Goal: Transaction & Acquisition: Purchase product/service

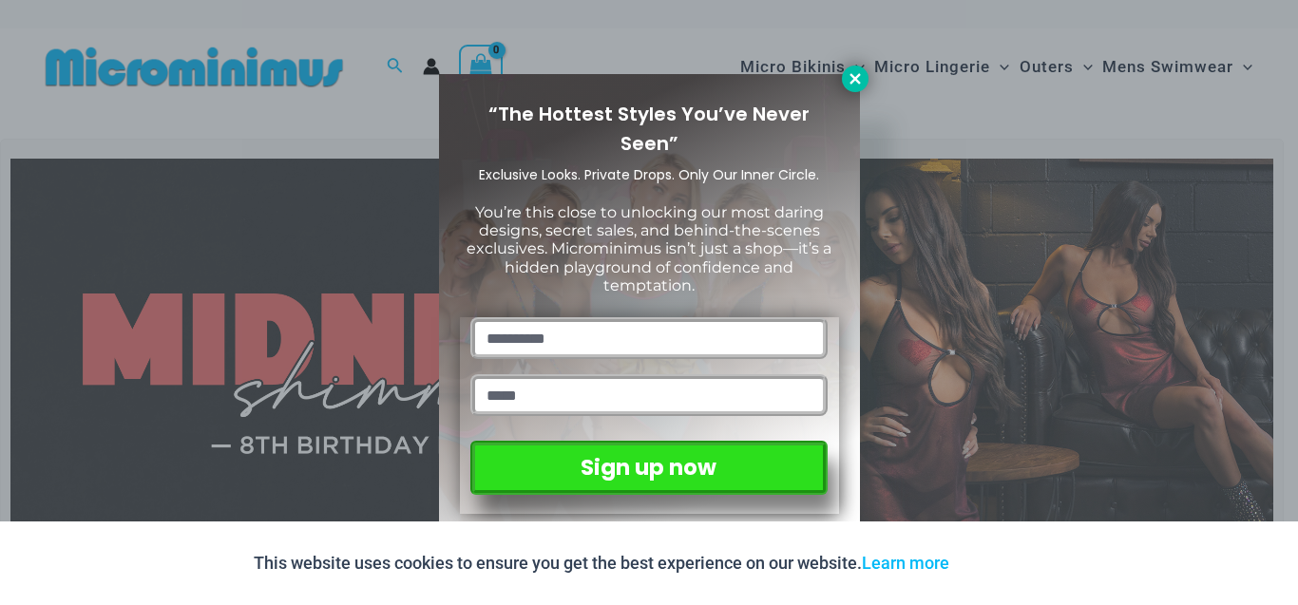
click at [849, 75] on icon at bounding box center [855, 78] width 17 height 17
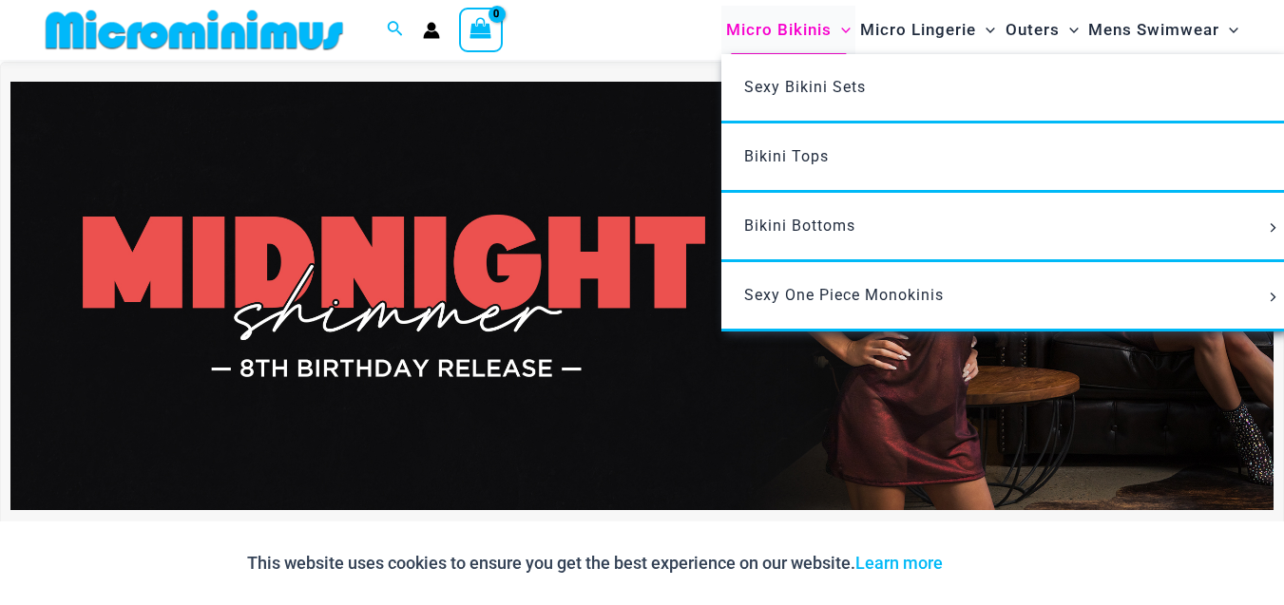
scroll to position [8, 0]
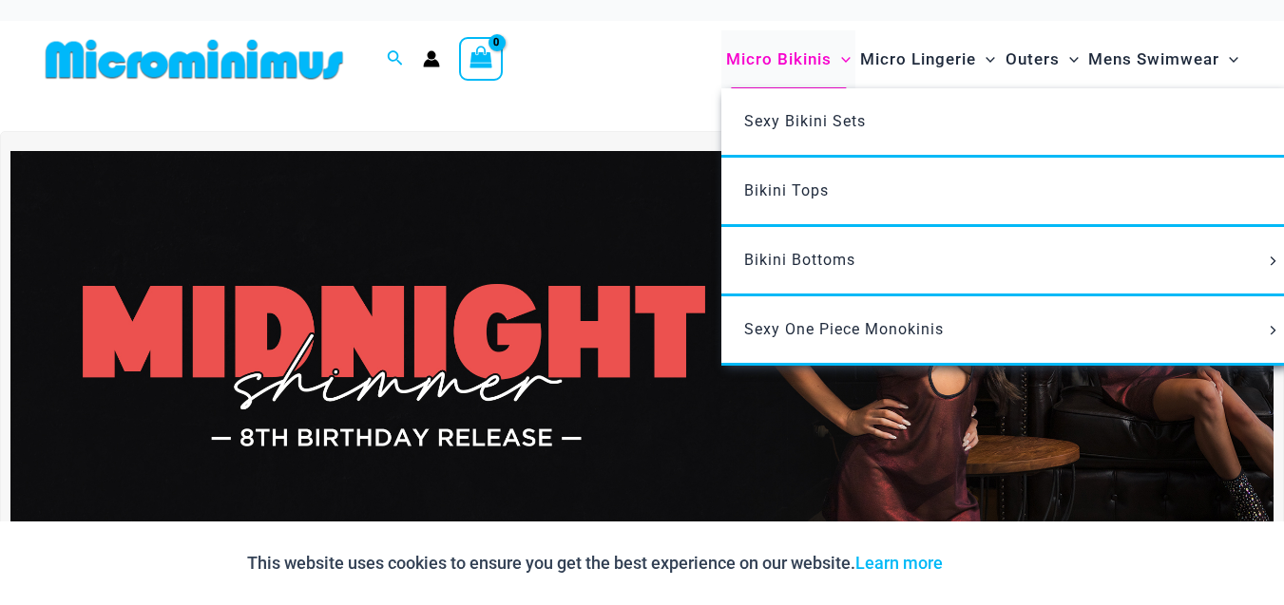
click at [835, 26] on div "Micro Bikinis Menu Toggle Sexy Bikini Sets Bikini Tops Bikini Bottoms Menu Togg…" at bounding box center [933, 59] width 625 height 77
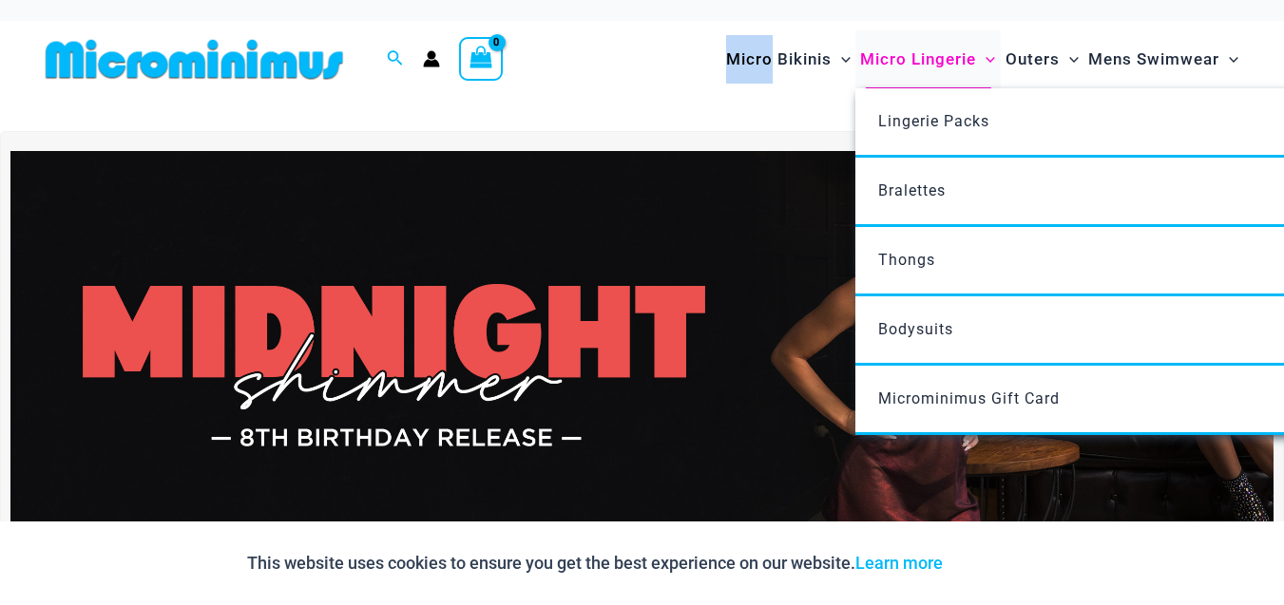
click at [886, 64] on span "Micro Lingerie" at bounding box center [918, 59] width 116 height 48
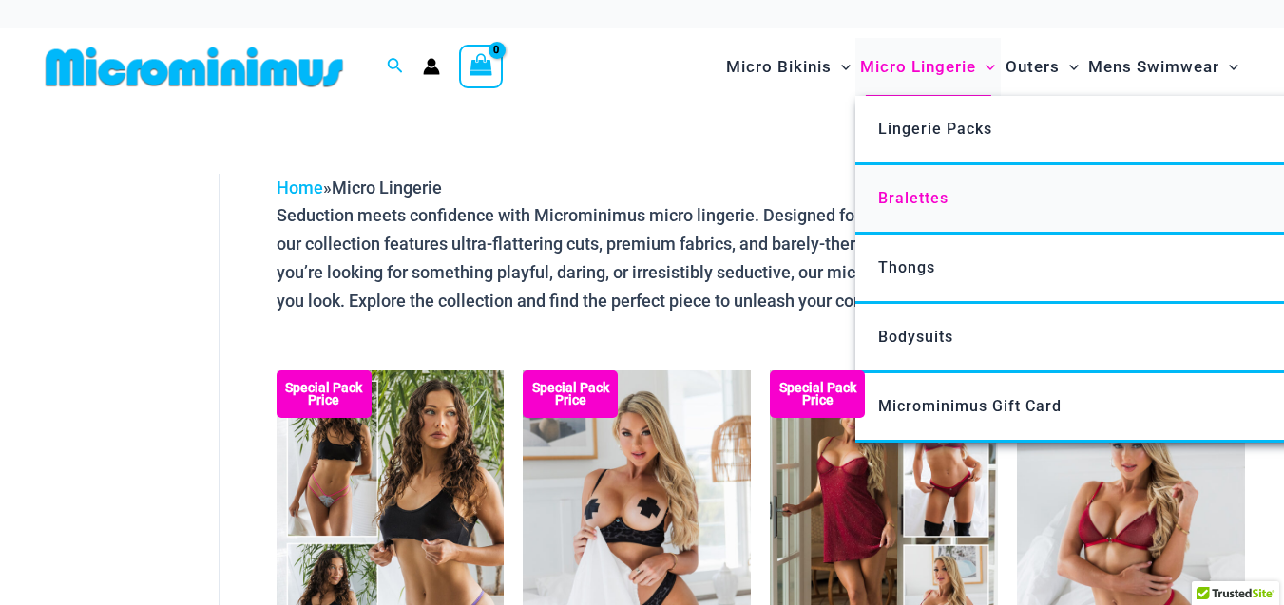
click at [935, 182] on link "Bralettes" at bounding box center [1138, 199] width 566 height 69
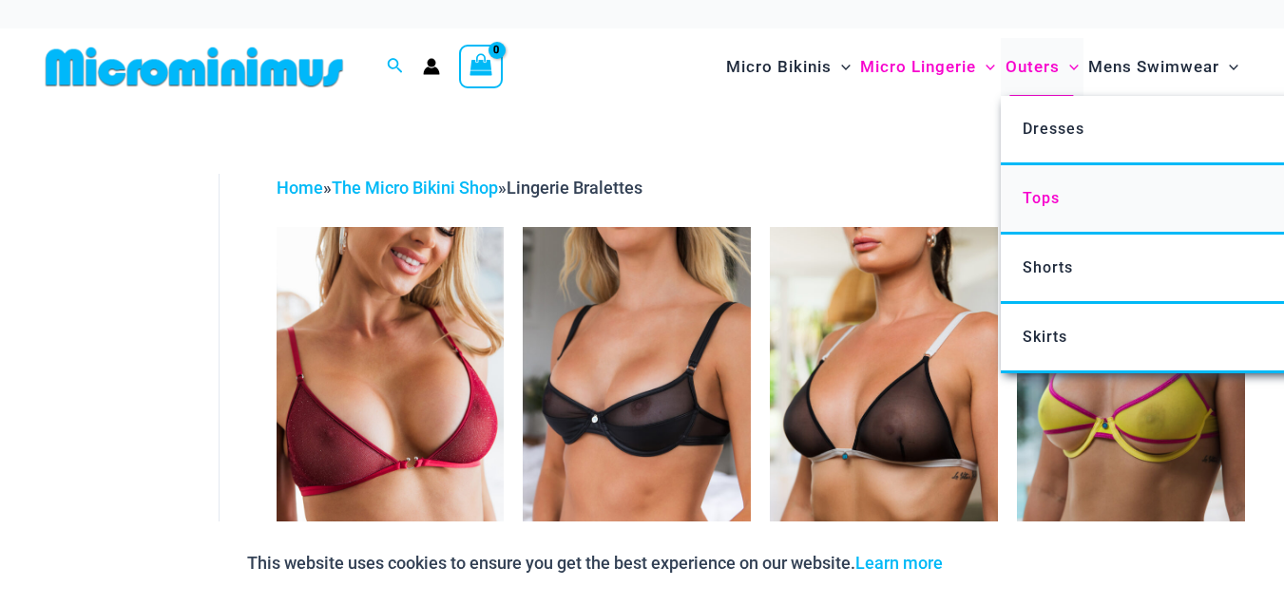
click at [1046, 204] on span "Tops" at bounding box center [1041, 198] width 37 height 18
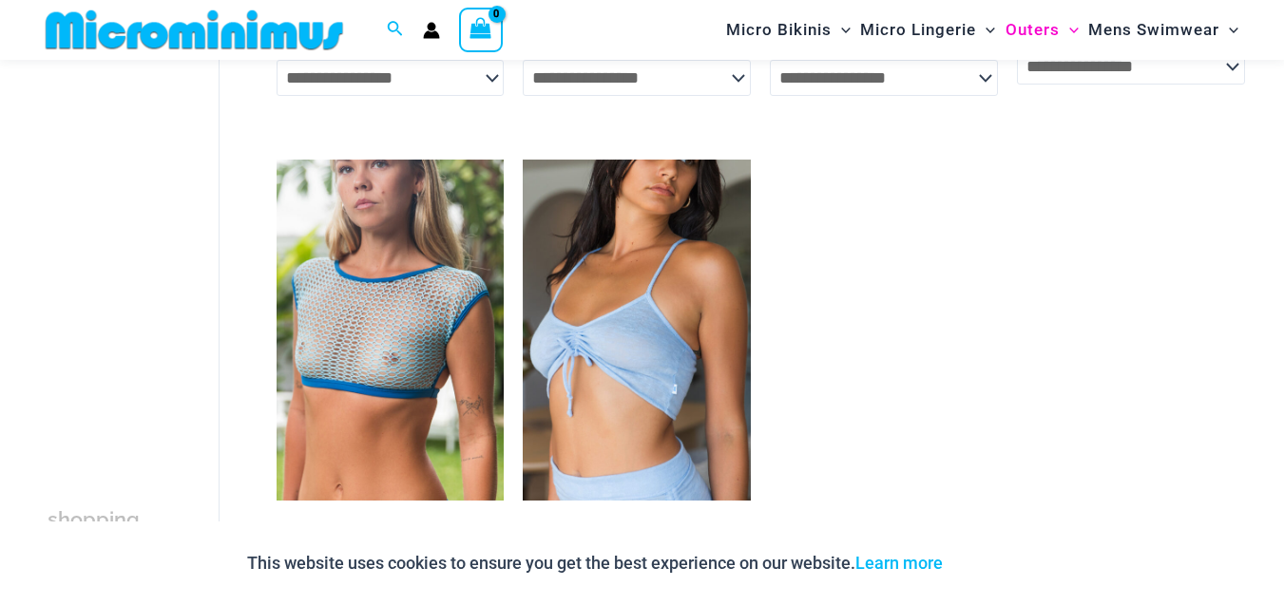
scroll to position [599, 0]
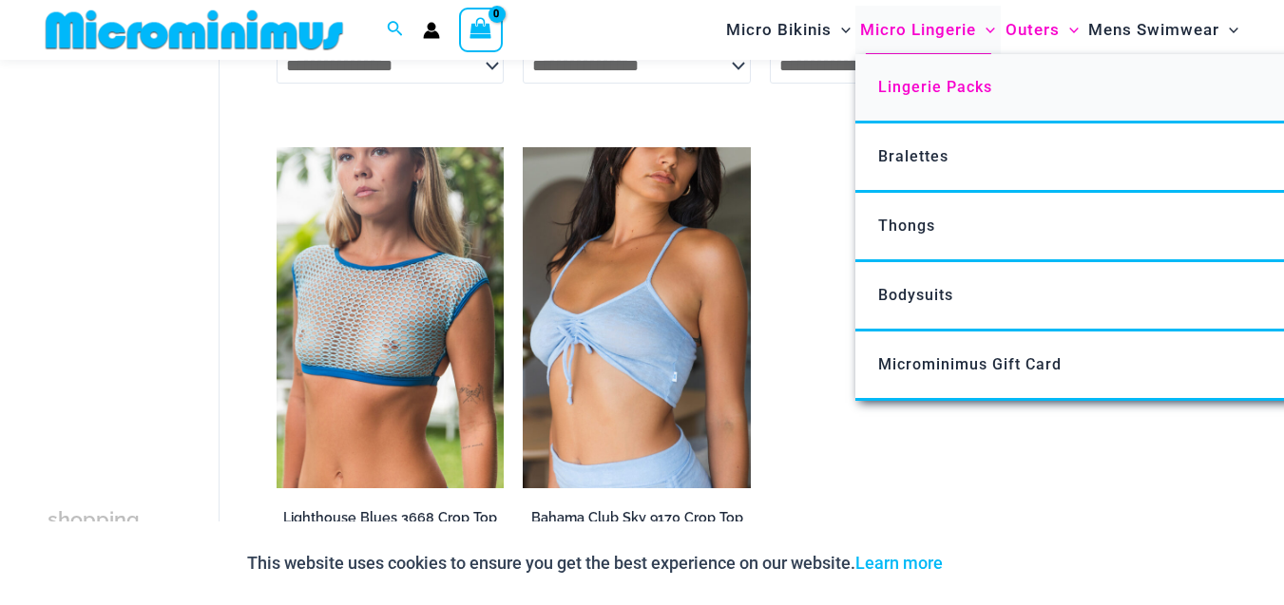
click at [917, 97] on link "Lingerie Packs" at bounding box center [1138, 88] width 566 height 69
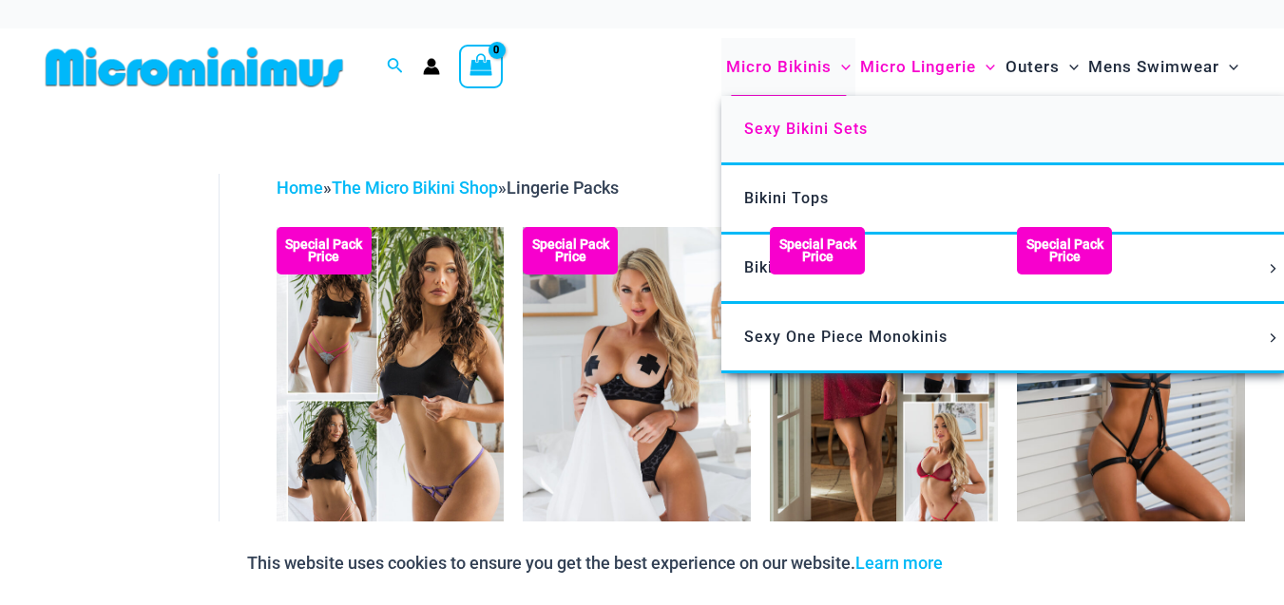
click at [760, 123] on span "Sexy Bikini Sets" at bounding box center [806, 129] width 124 height 18
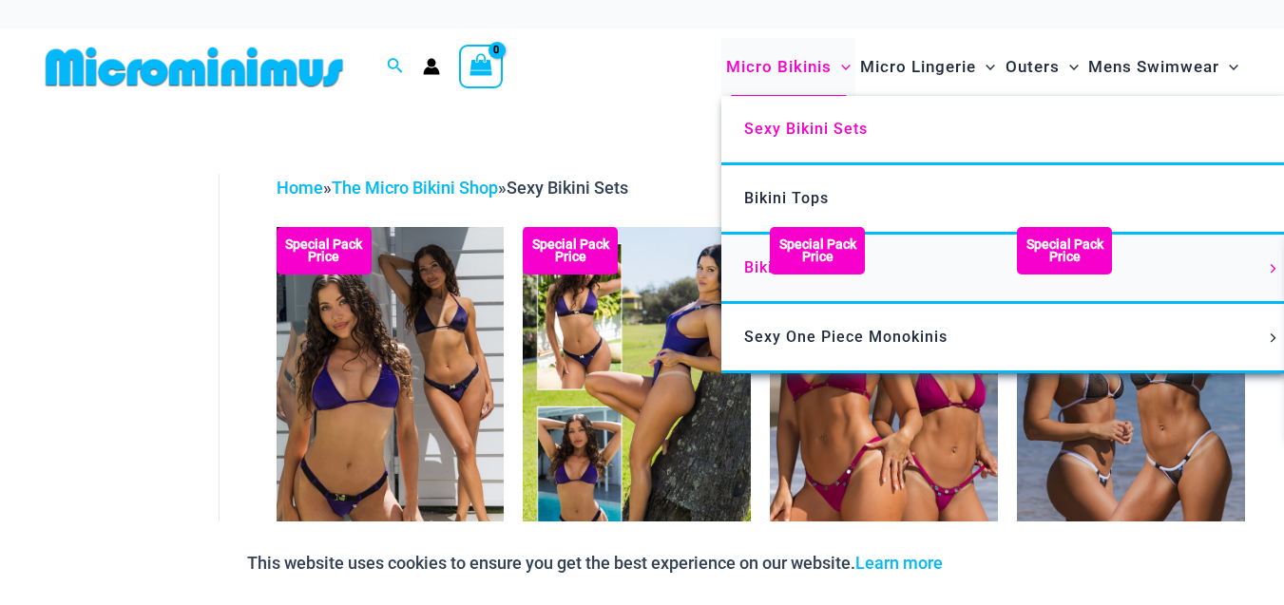
click at [742, 278] on link "Bikini Bottoms" at bounding box center [1004, 269] width 566 height 69
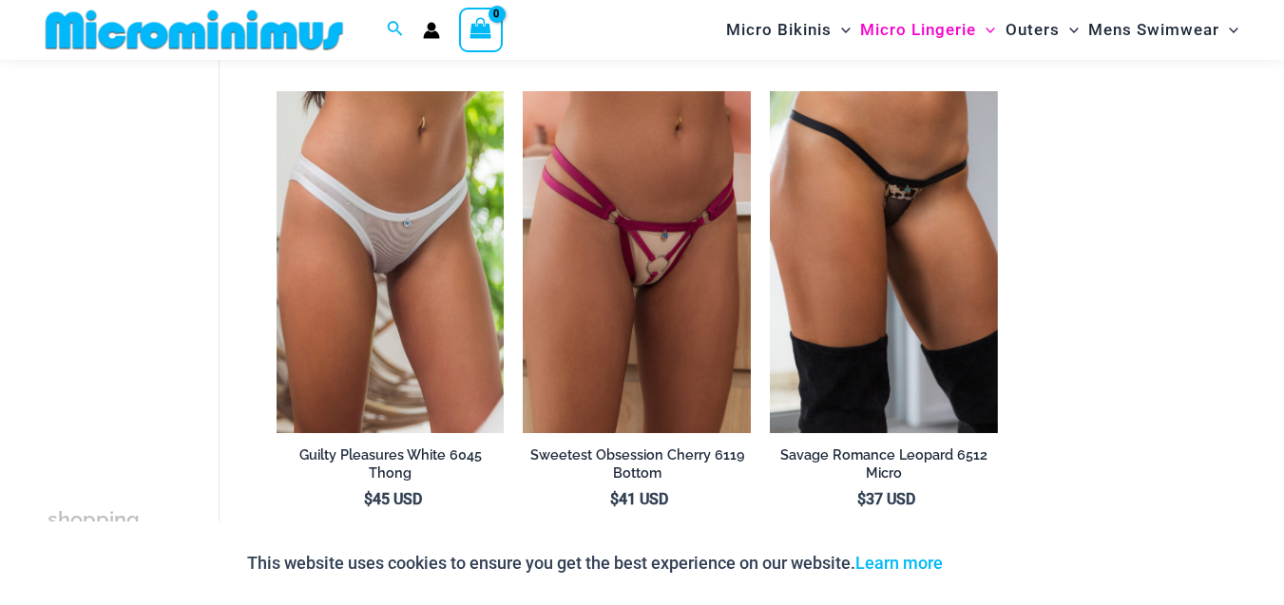
scroll to position [1732, 0]
